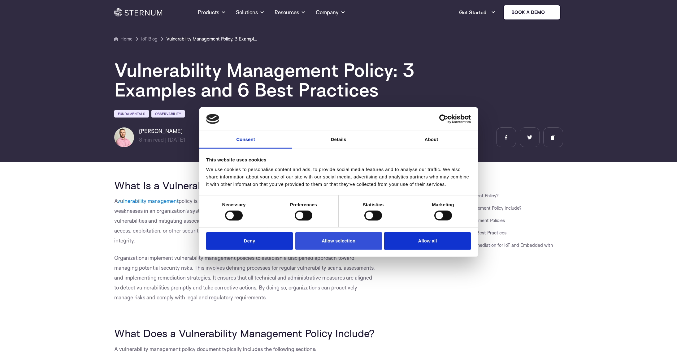
click at [338, 243] on button "Allow selection" at bounding box center [338, 241] width 87 height 18
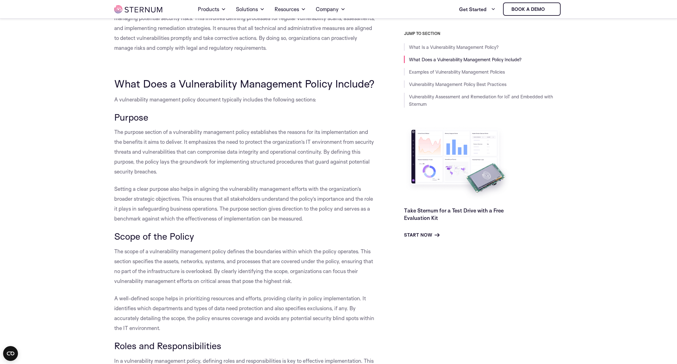
scroll to position [265, 0]
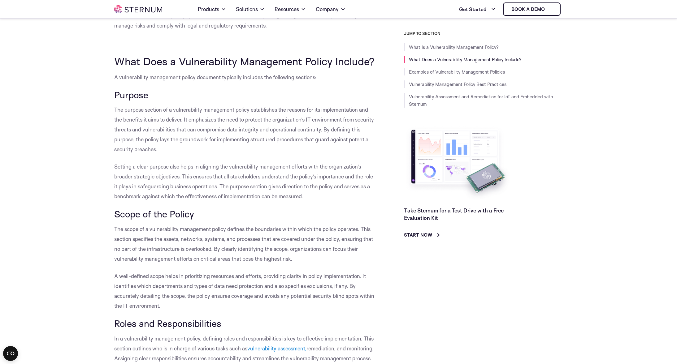
drag, startPoint x: 115, startPoint y: 122, endPoint x: 159, endPoint y: 162, distance: 59.6
click at [159, 154] on p "The purpose section of a vulnerability management policy establishes the reason…" at bounding box center [245, 130] width 262 height 50
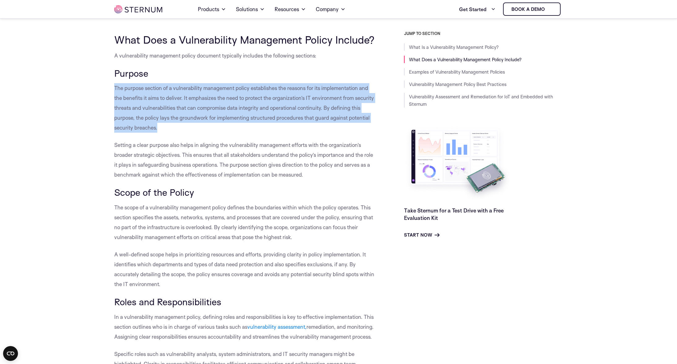
scroll to position [343, 0]
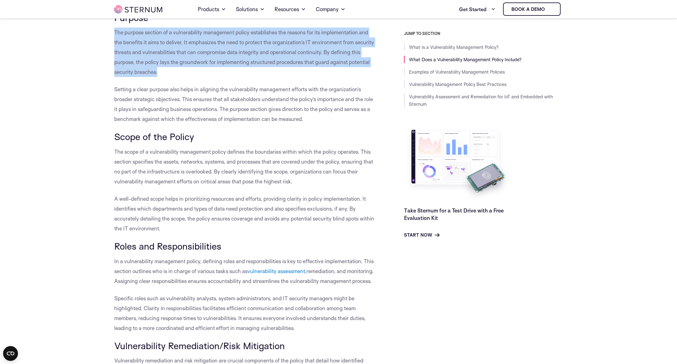
click at [123, 163] on span "The scope of a vulnerability management policy defines the boundaries within wh…" at bounding box center [243, 167] width 259 height 36
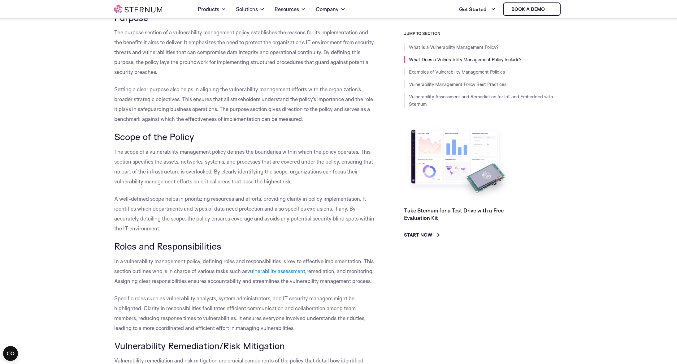
drag, startPoint x: 115, startPoint y: 162, endPoint x: 292, endPoint y: 192, distance: 179.9
click at [292, 185] on span "The scope of a vulnerability management policy defines the boundaries within wh…" at bounding box center [243, 167] width 259 height 36
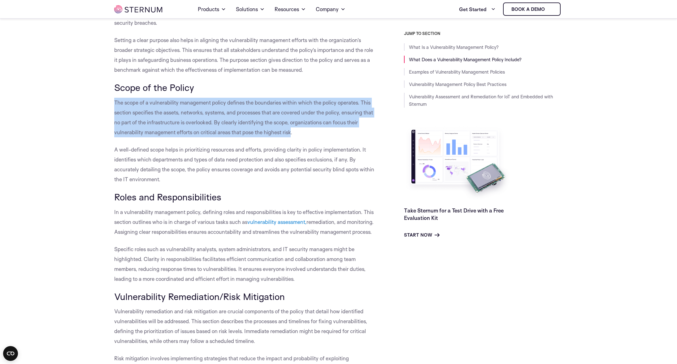
scroll to position [503, 0]
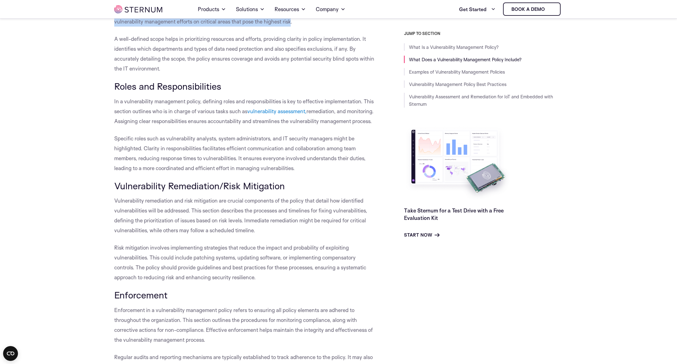
click at [124, 114] on span "In a vulnerability management policy, defining roles and responsibilities is ke…" at bounding box center [243, 106] width 259 height 16
drag, startPoint x: 119, startPoint y: 116, endPoint x: 158, endPoint y: 127, distance: 40.5
click at [158, 126] on p "In a vulnerability management policy, defining roles and responsibilities is ke…" at bounding box center [245, 112] width 262 height 30
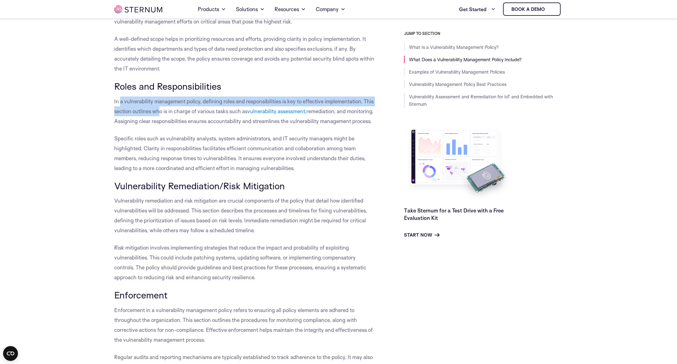
drag, startPoint x: 158, startPoint y: 127, endPoint x: 111, endPoint y: 113, distance: 49.3
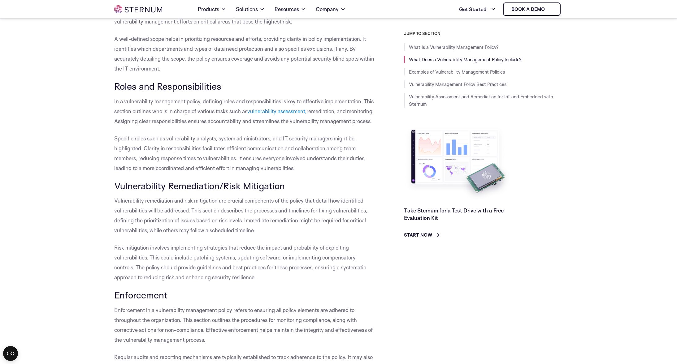
drag, startPoint x: 114, startPoint y: 113, endPoint x: 168, endPoint y: 140, distance: 61.3
click at [168, 126] on p "In a vulnerability management policy, defining roles and responsibilities is ke…" at bounding box center [245, 112] width 262 height 30
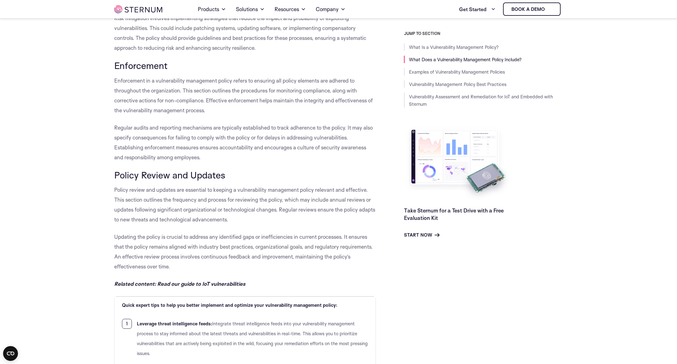
scroll to position [619, 0]
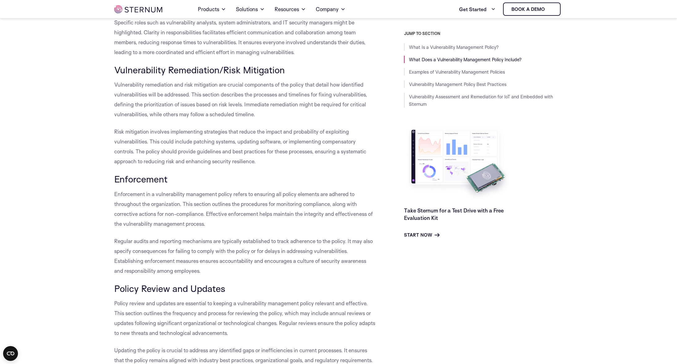
drag, startPoint x: 115, startPoint y: 102, endPoint x: 254, endPoint y: 133, distance: 142.0
click at [254, 119] on p "Vulnerability remediation and risk mitigation are crucial components of the pol…" at bounding box center [245, 100] width 262 height 40
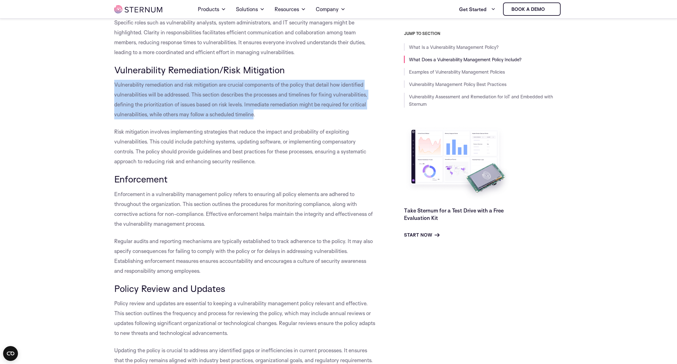
drag, startPoint x: 254, startPoint y: 133, endPoint x: 230, endPoint y: 127, distance: 25.4
drag, startPoint x: 134, startPoint y: 217, endPoint x: 204, endPoint y: 244, distance: 75.4
click at [204, 227] on span "Enforcement in a vulnerability management policy refers to ensuring all policy …" at bounding box center [243, 209] width 258 height 36
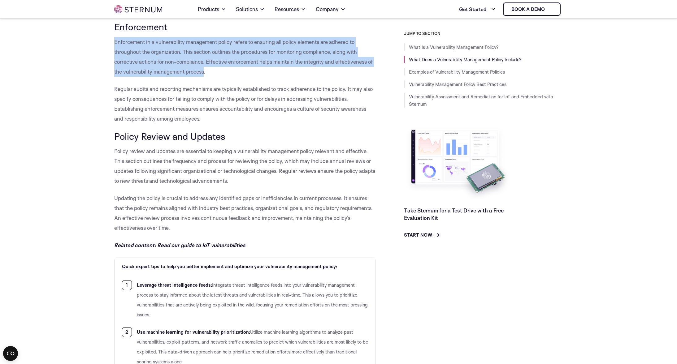
scroll to position [773, 0]
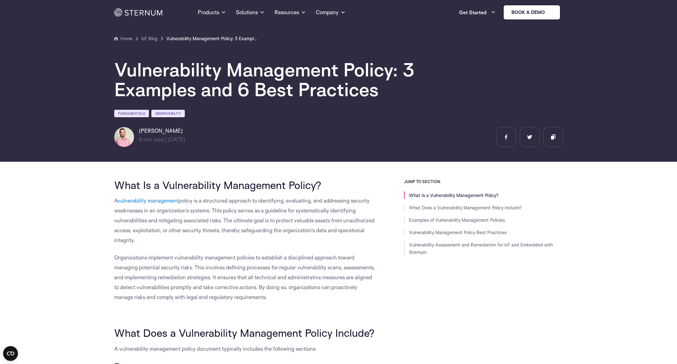
scroll to position [0, 0]
